Goal: Information Seeking & Learning: Learn about a topic

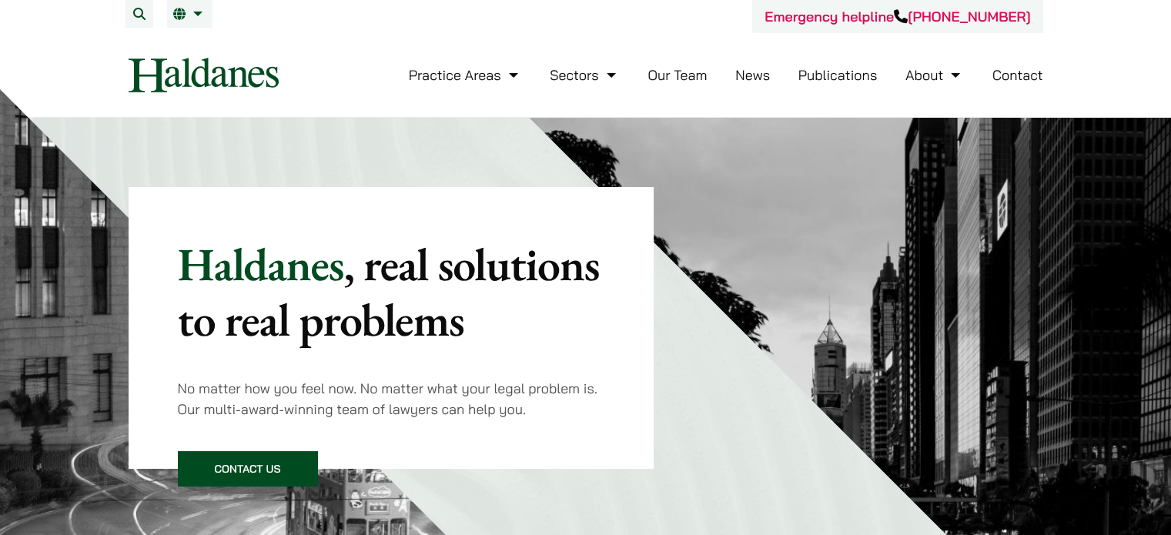
click at [756, 79] on link "News" at bounding box center [752, 75] width 35 height 18
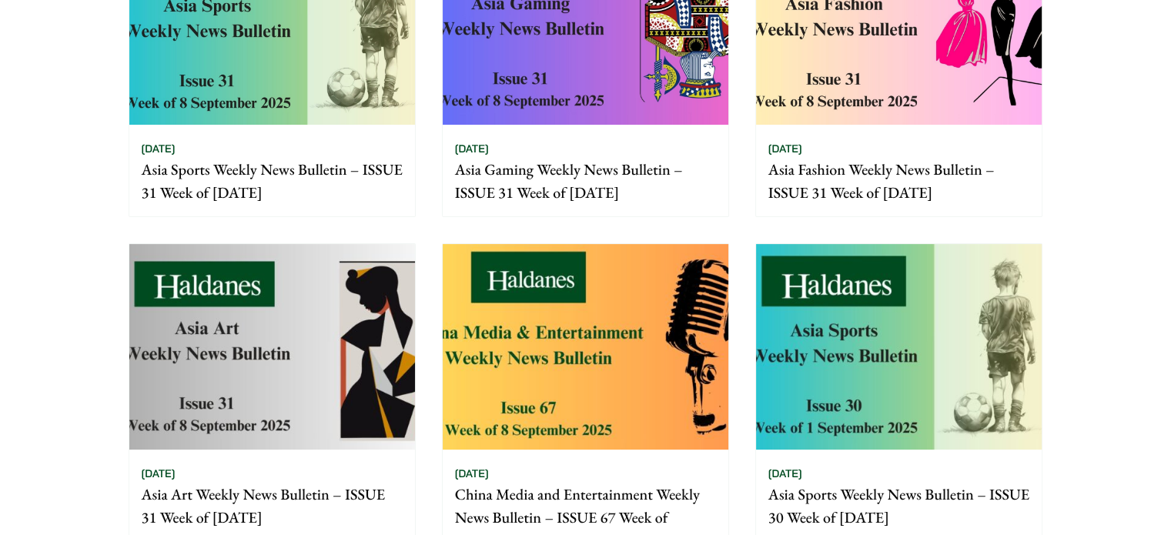
scroll to position [154, 0]
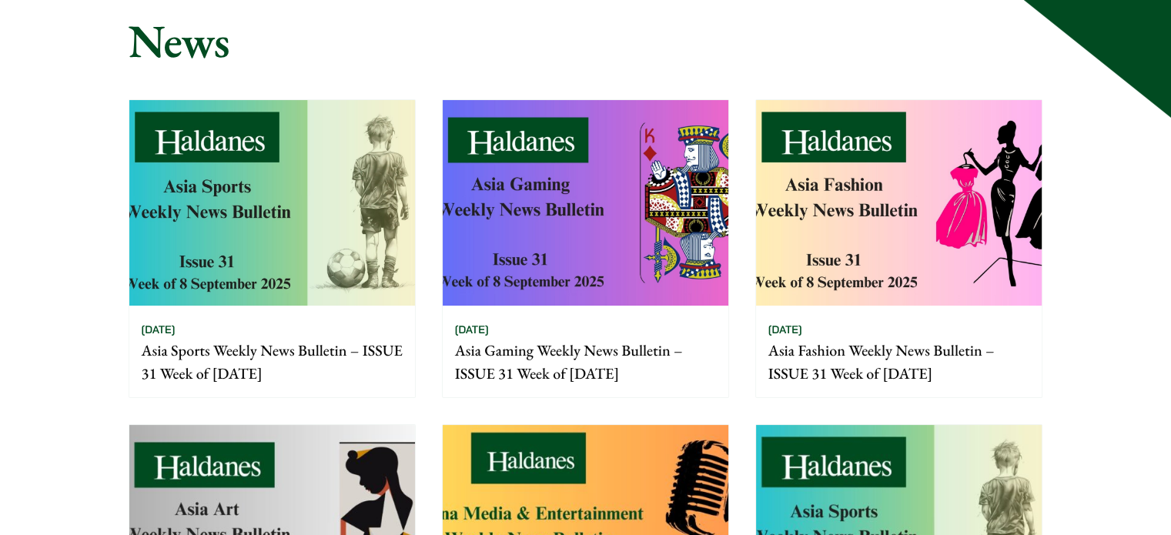
click at [318, 171] on img at bounding box center [272, 203] width 286 height 206
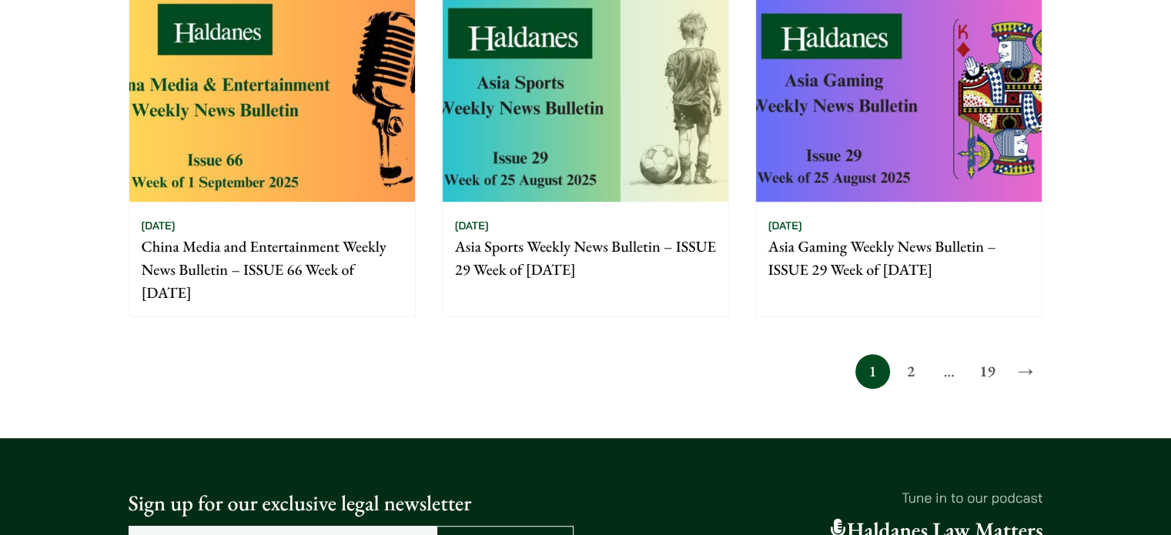
scroll to position [1155, 0]
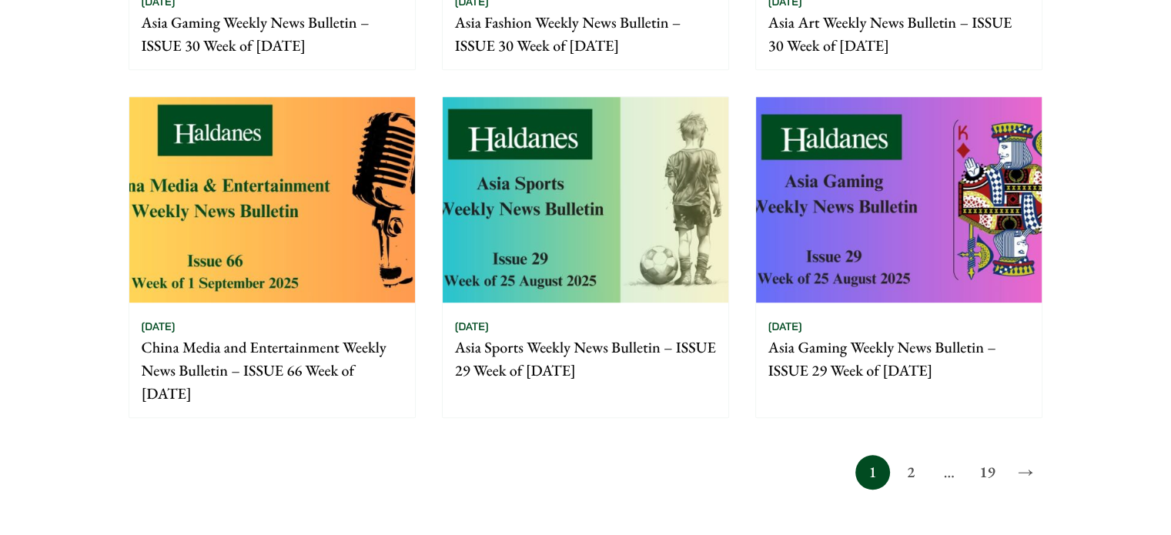
click at [900, 480] on link "2" at bounding box center [910, 472] width 35 height 35
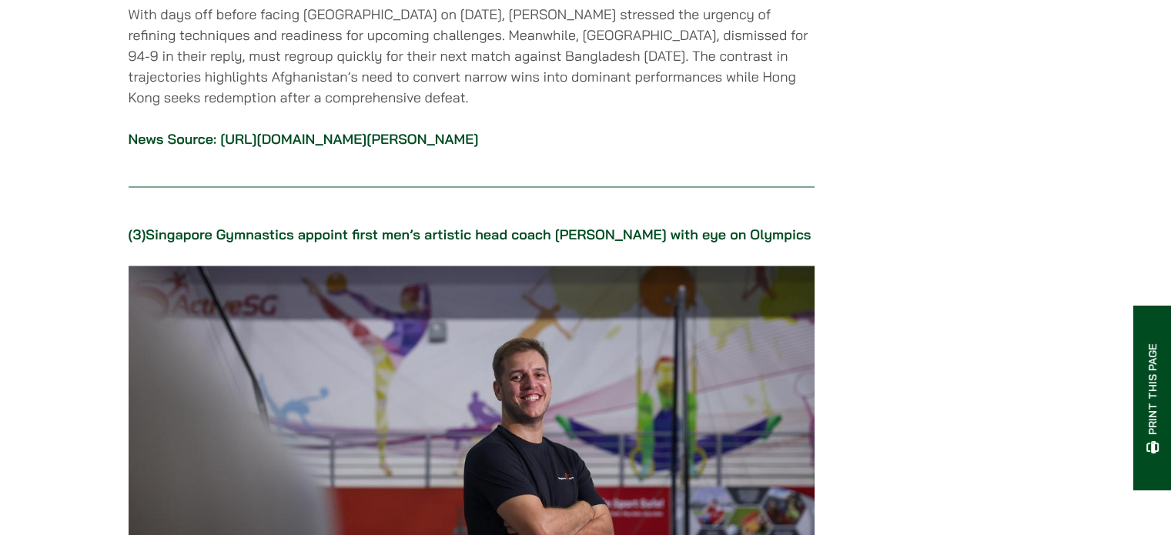
scroll to position [2617, 0]
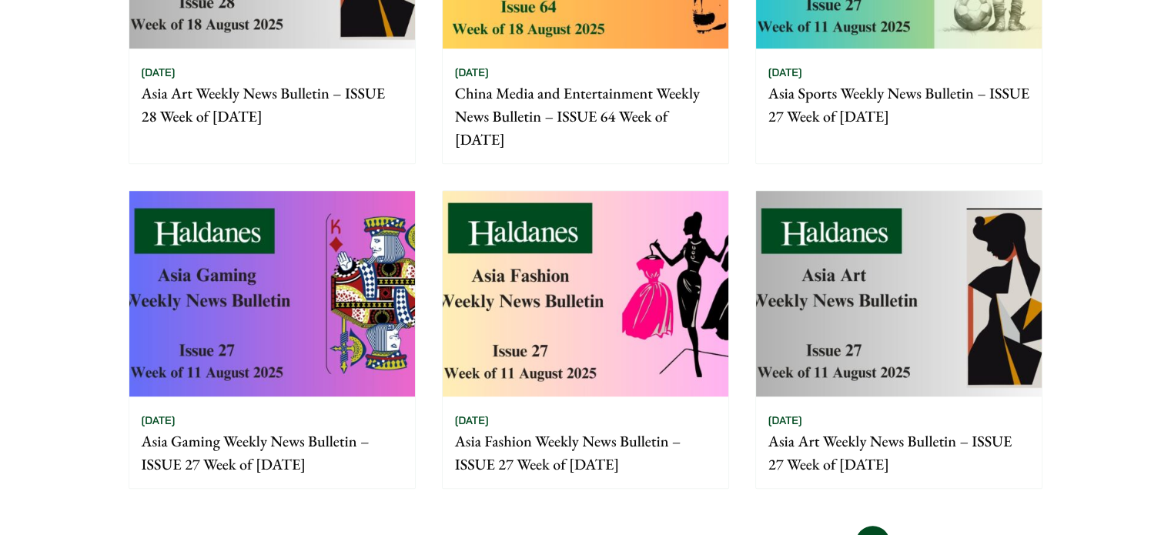
scroll to position [1232, 0]
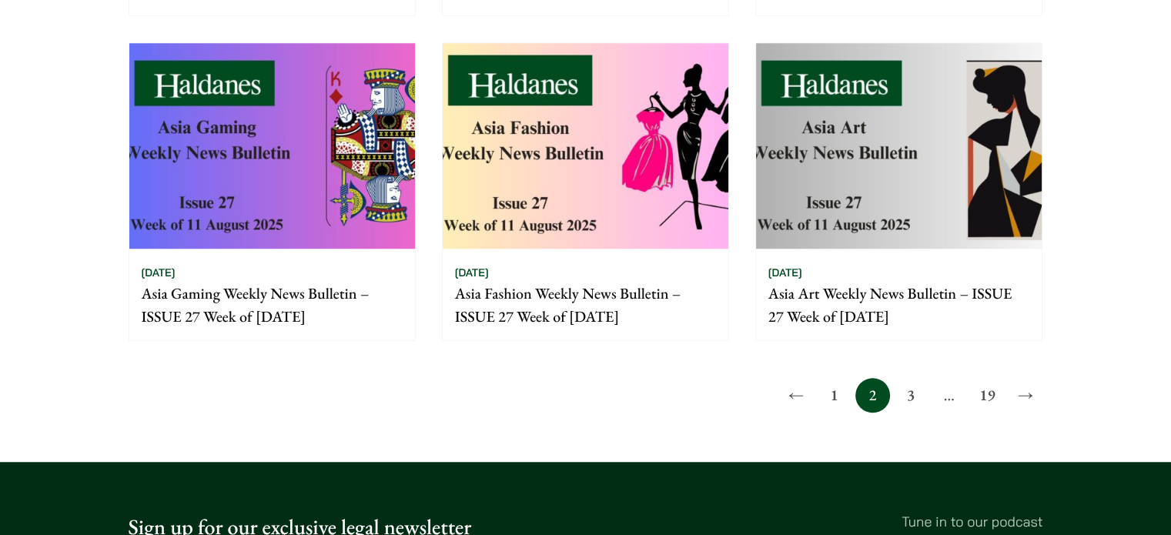
click at [918, 398] on link "3" at bounding box center [910, 395] width 35 height 35
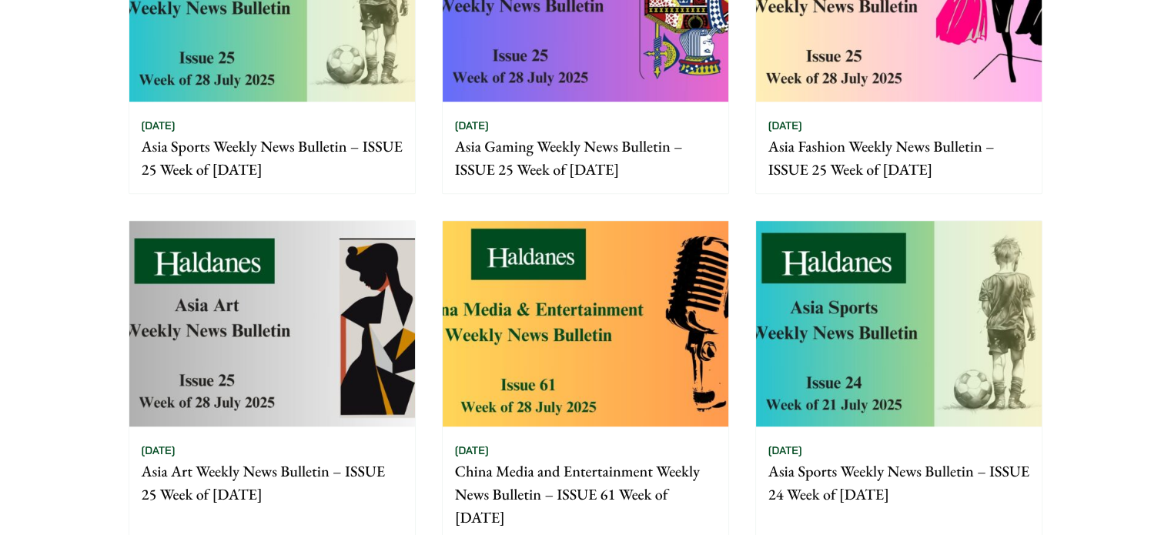
scroll to position [1155, 0]
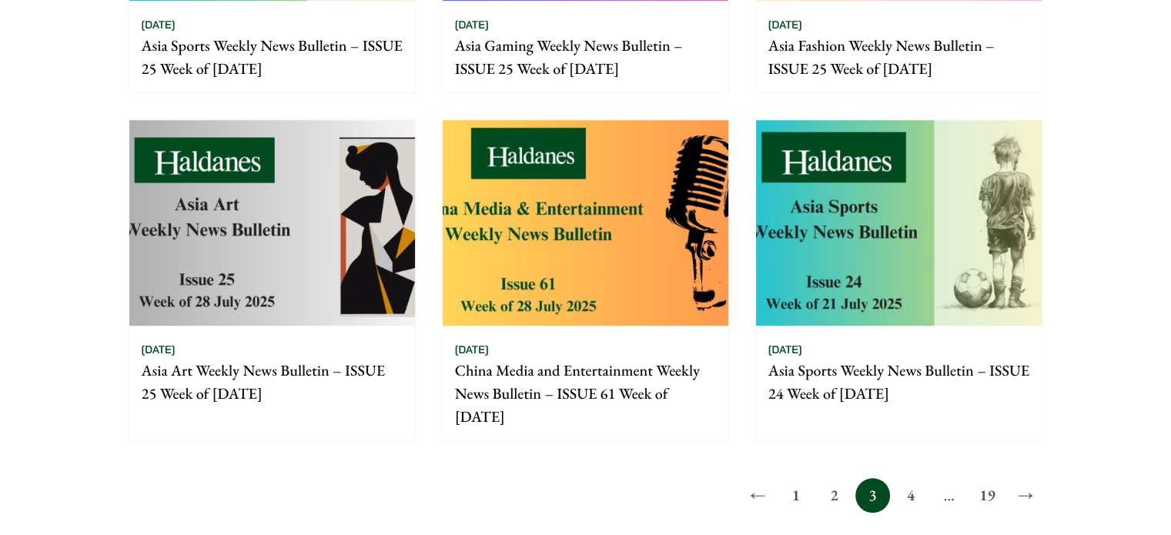
click at [917, 504] on link "4" at bounding box center [910, 495] width 35 height 35
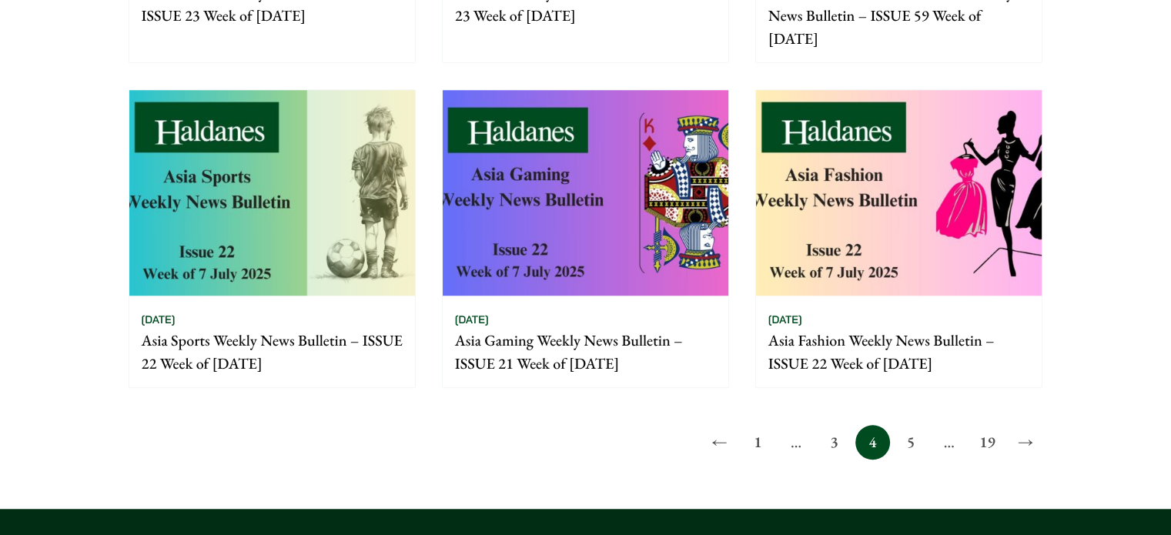
scroll to position [1309, 0]
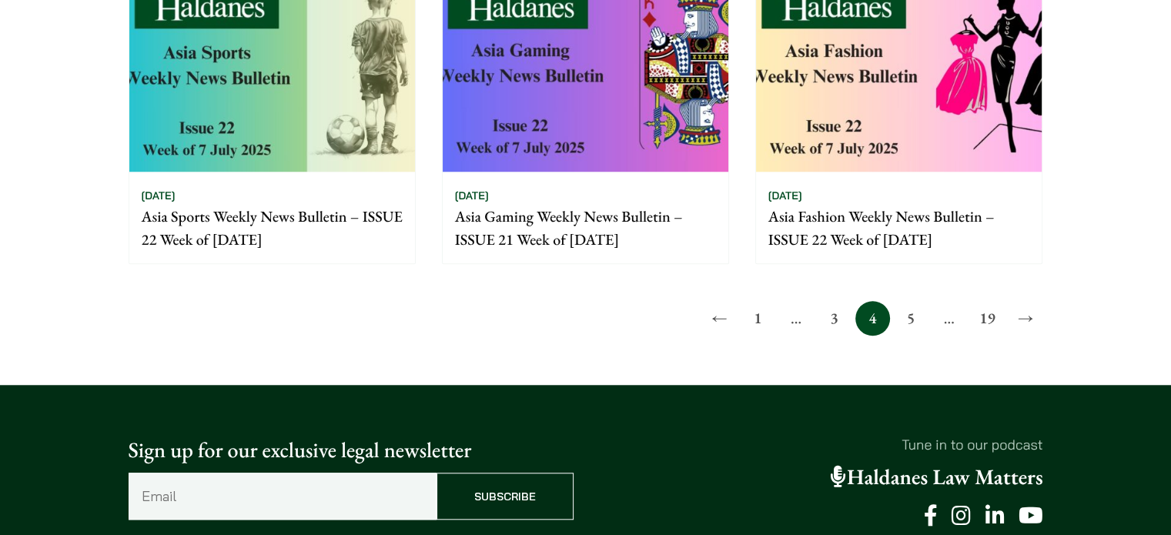
click at [913, 321] on link "5" at bounding box center [910, 318] width 35 height 35
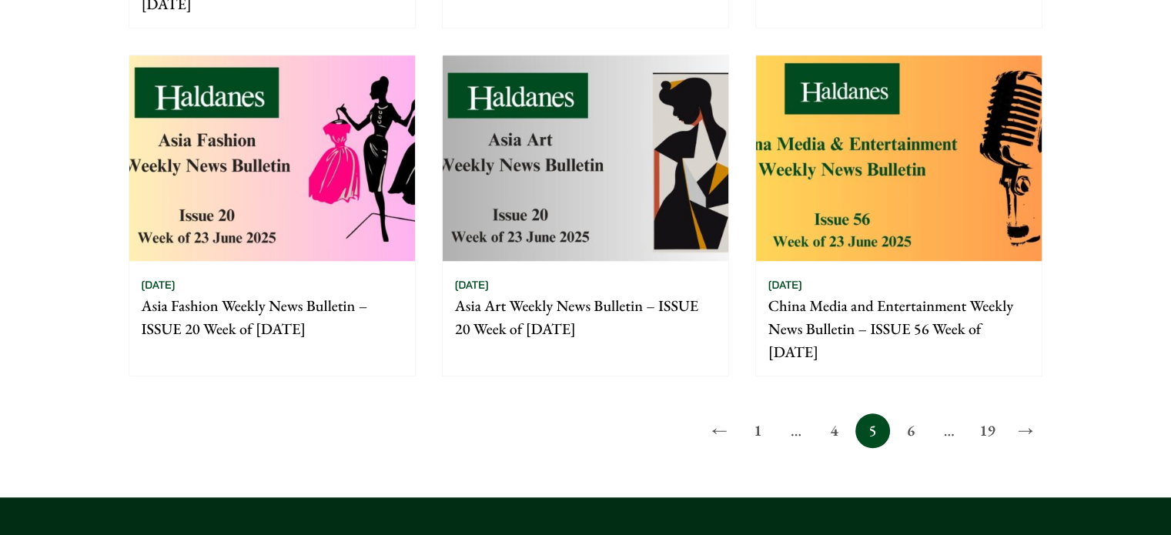
scroll to position [1309, 0]
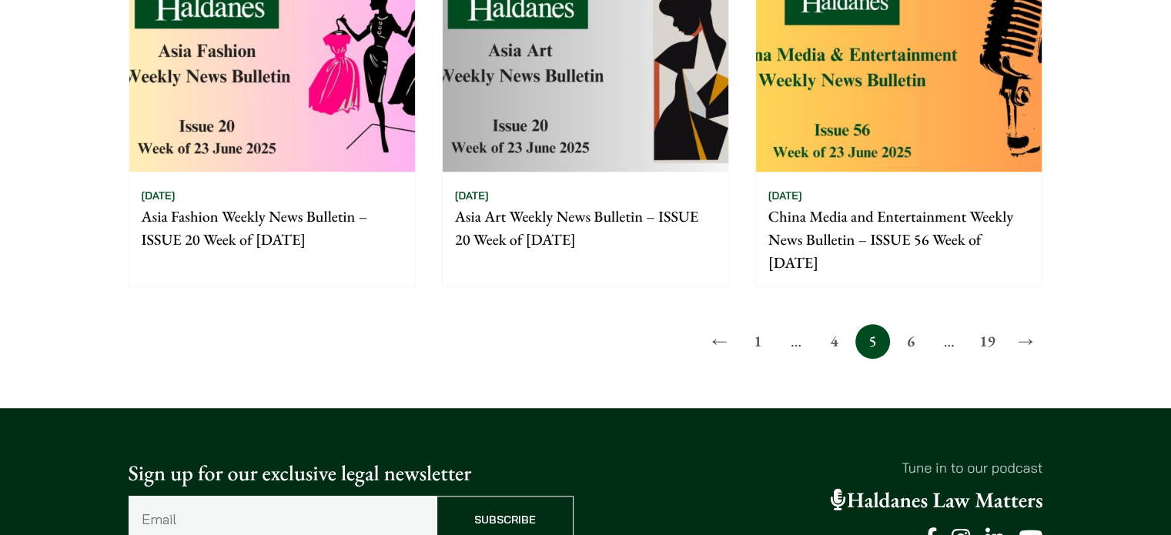
click at [921, 344] on link "6" at bounding box center [910, 341] width 35 height 35
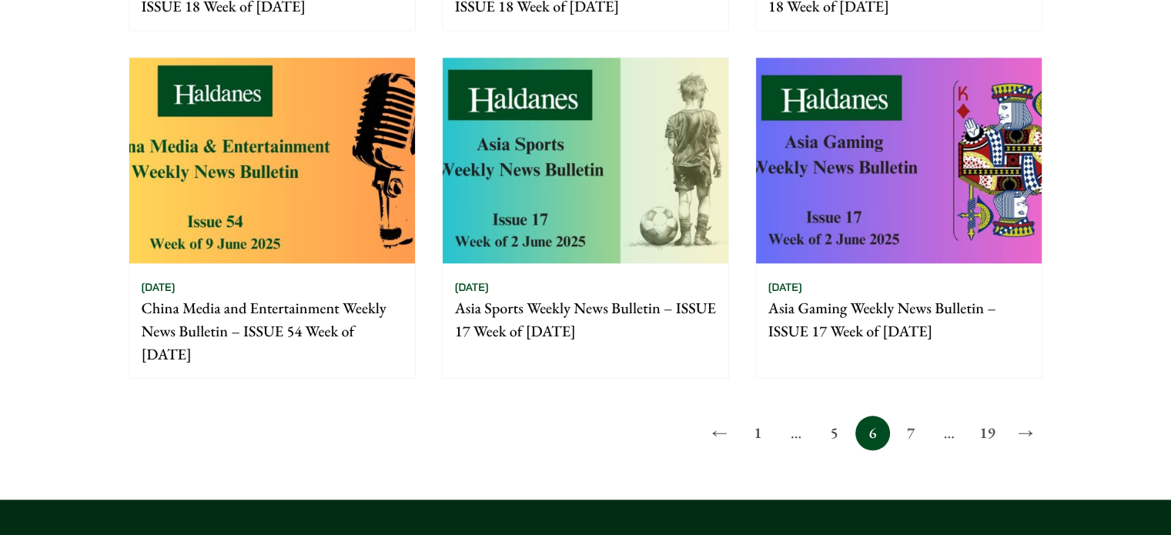
scroll to position [1232, 0]
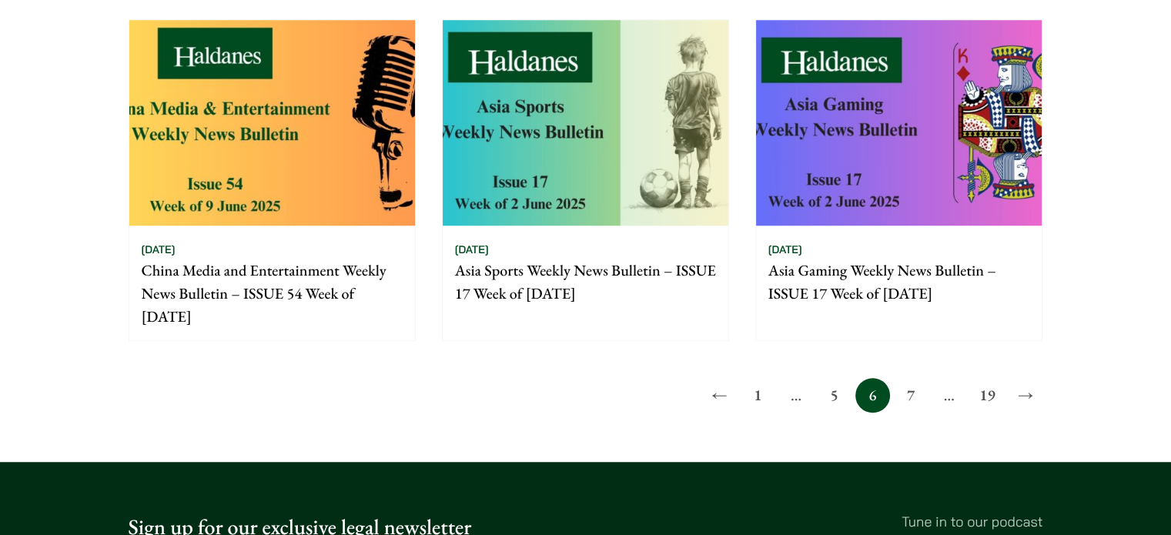
click at [905, 399] on link "7" at bounding box center [910, 395] width 35 height 35
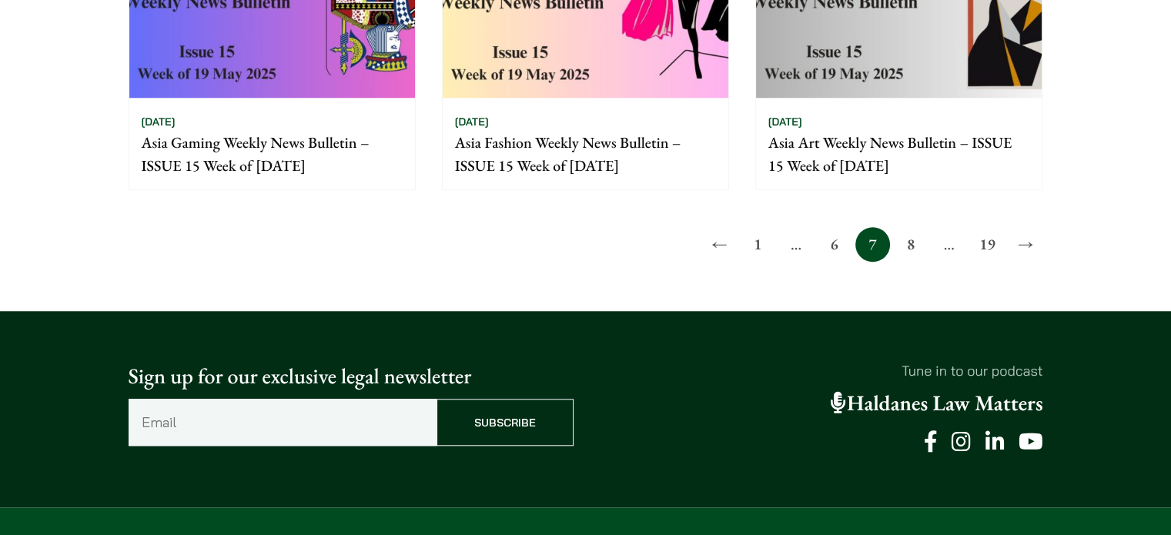
scroll to position [1385, 0]
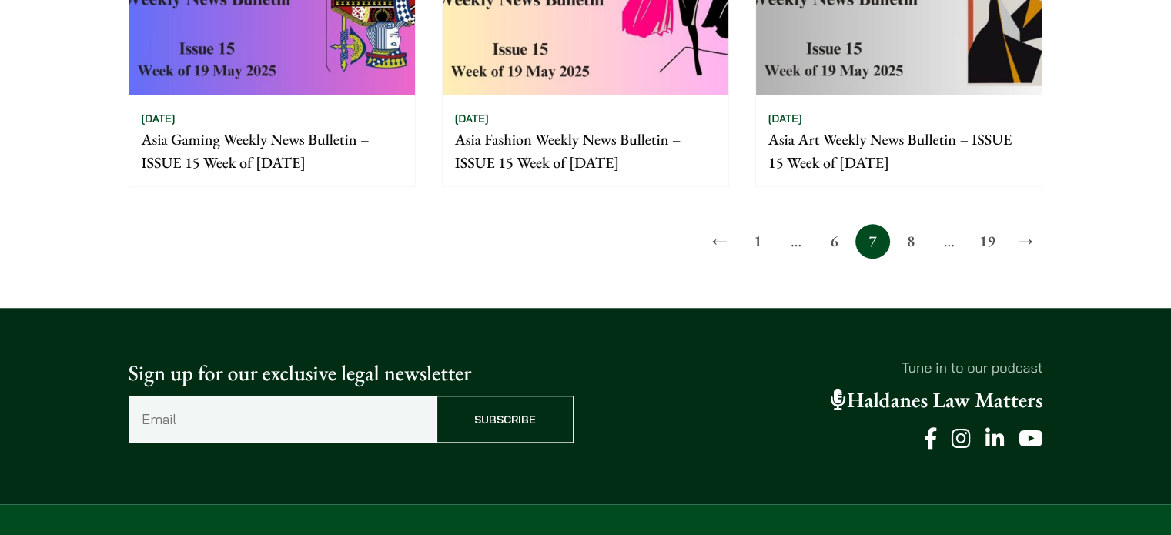
click at [920, 252] on link "8" at bounding box center [910, 241] width 35 height 35
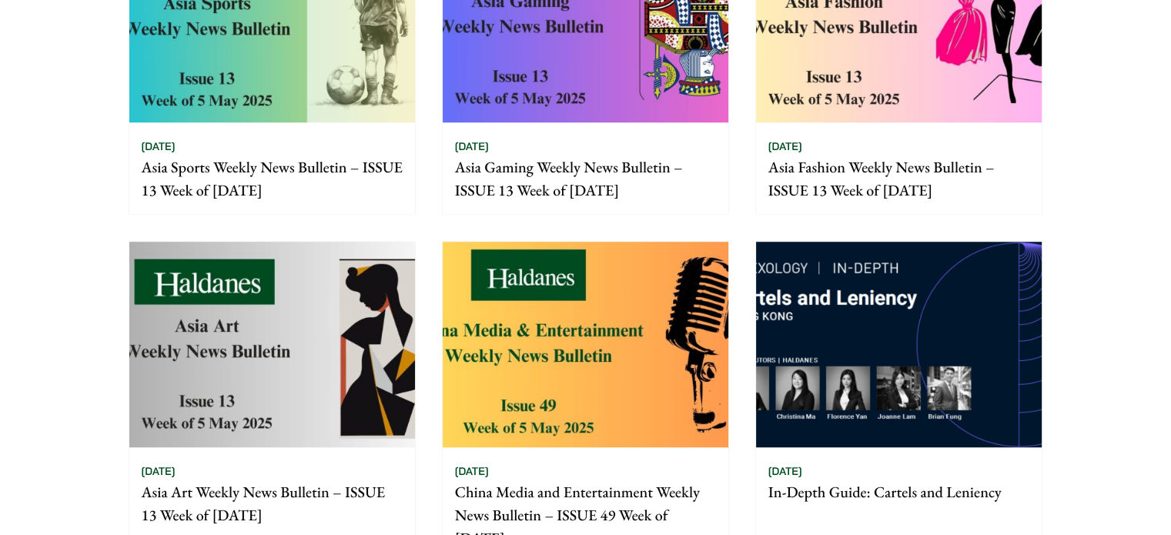
scroll to position [1232, 0]
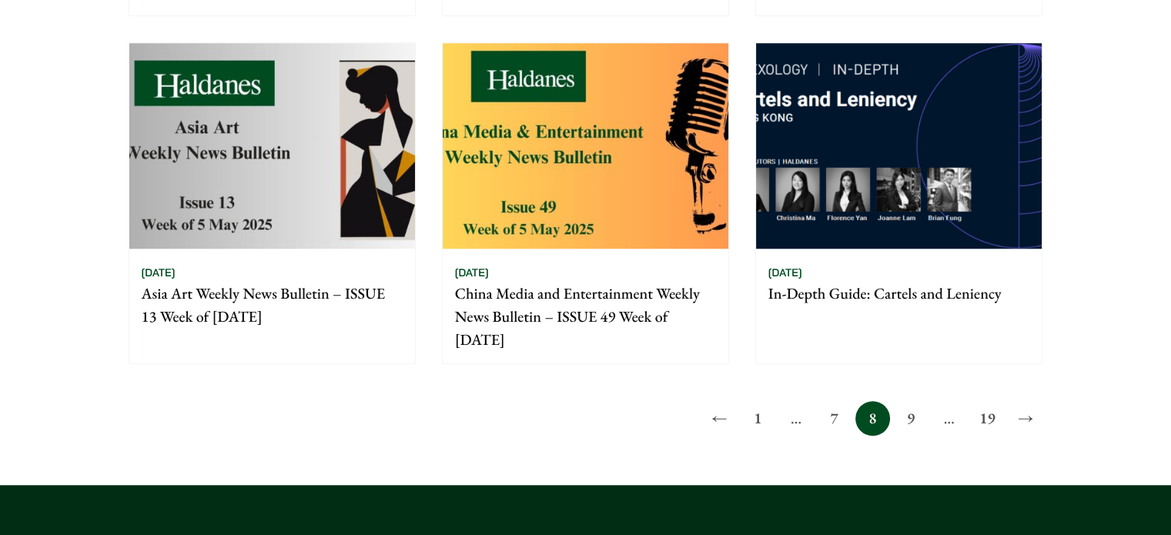
click at [905, 430] on link "9" at bounding box center [910, 418] width 35 height 35
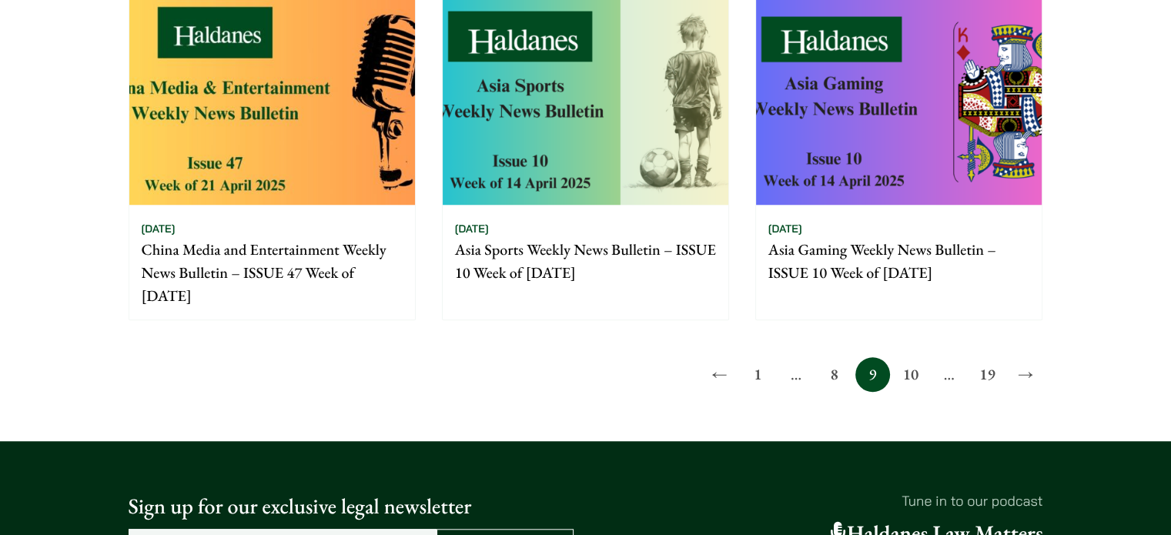
scroll to position [1462, 0]
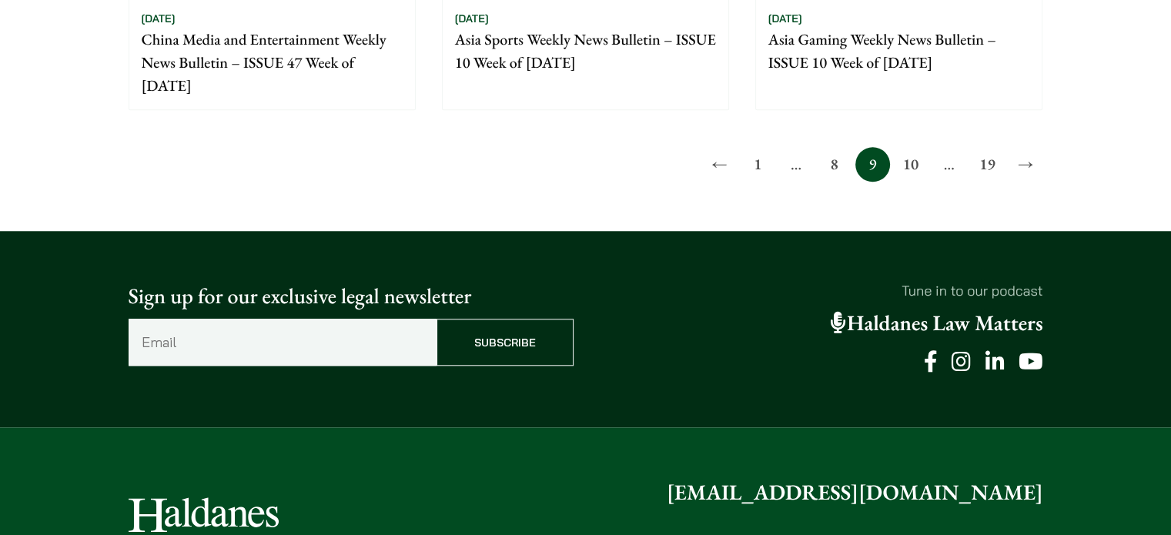
click at [846, 173] on link "8" at bounding box center [834, 164] width 35 height 35
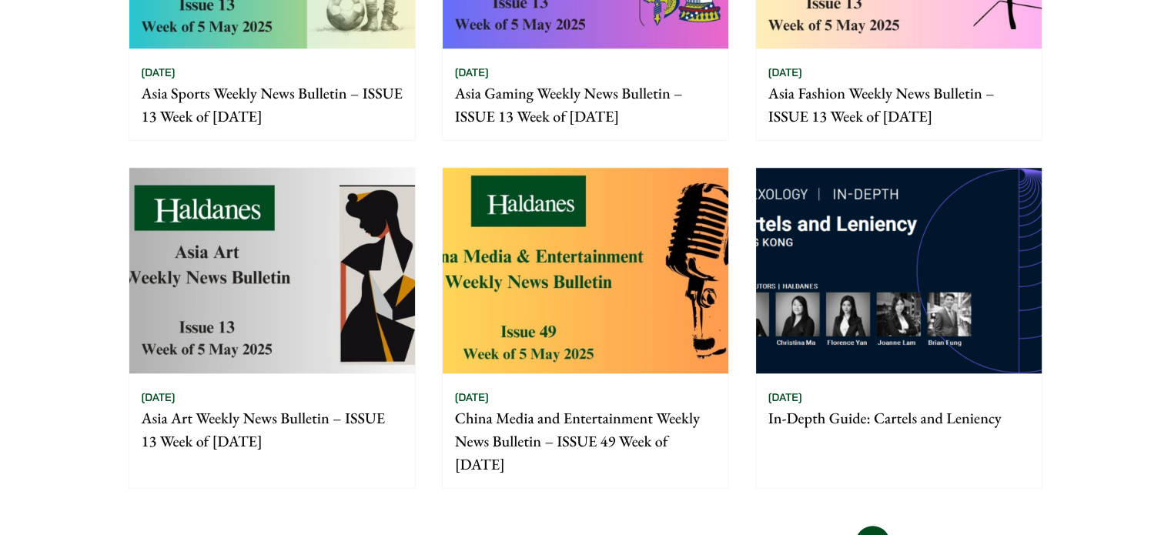
scroll to position [1309, 0]
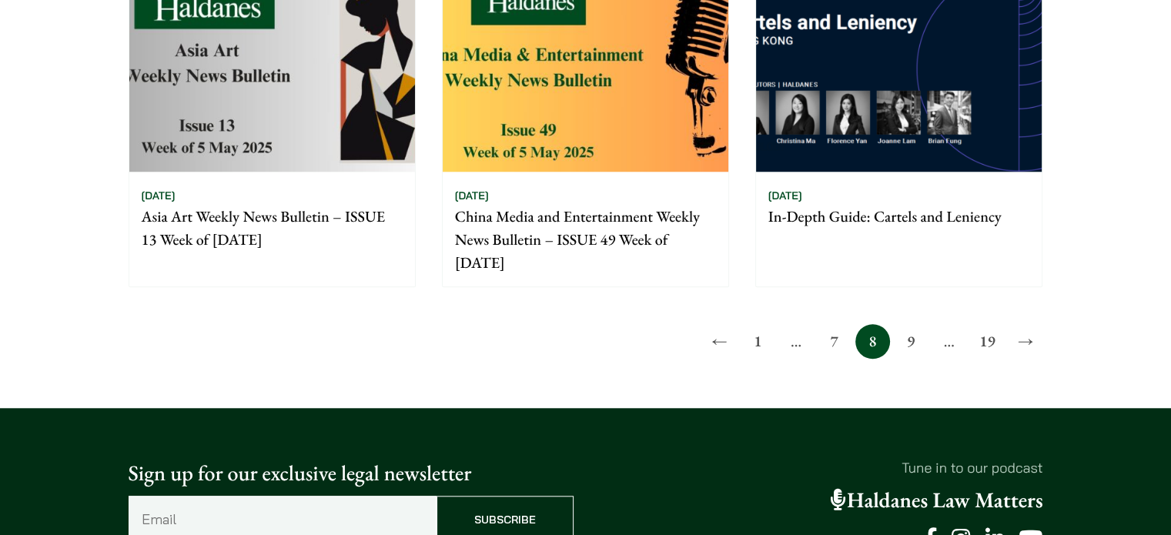
click at [877, 175] on div "[DATE] In-Depth Guide: Cartels and Leniency" at bounding box center [899, 229] width 286 height 115
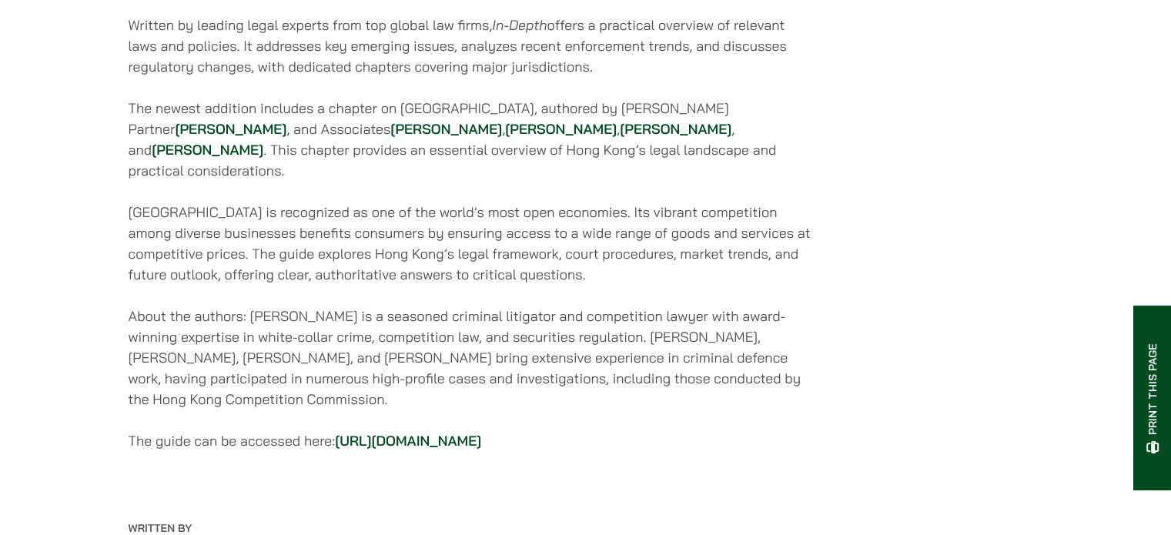
scroll to position [924, 0]
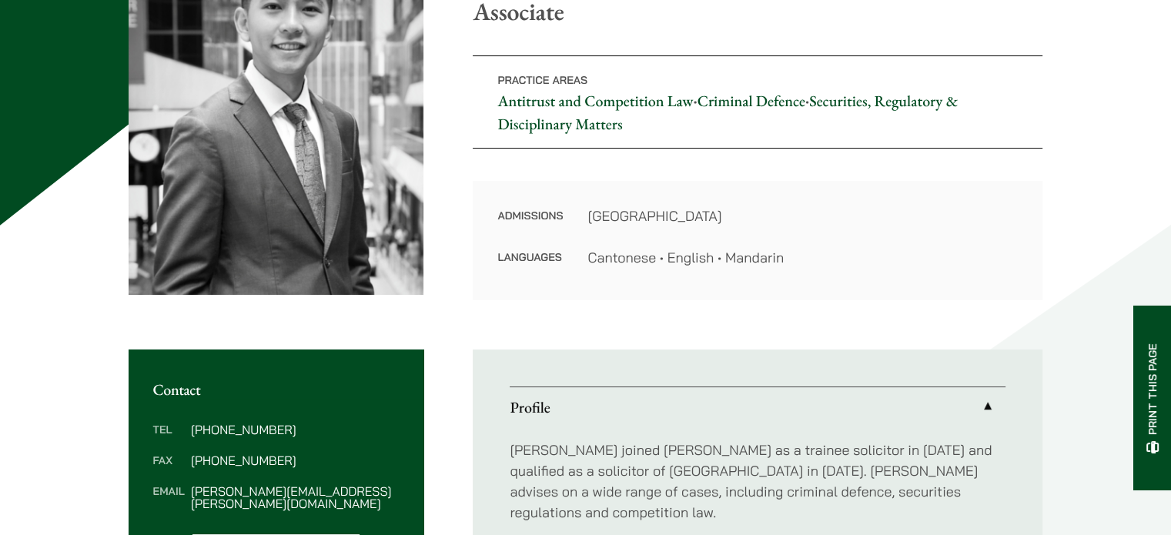
scroll to position [77, 0]
